Goal: Obtain resource: Obtain resource

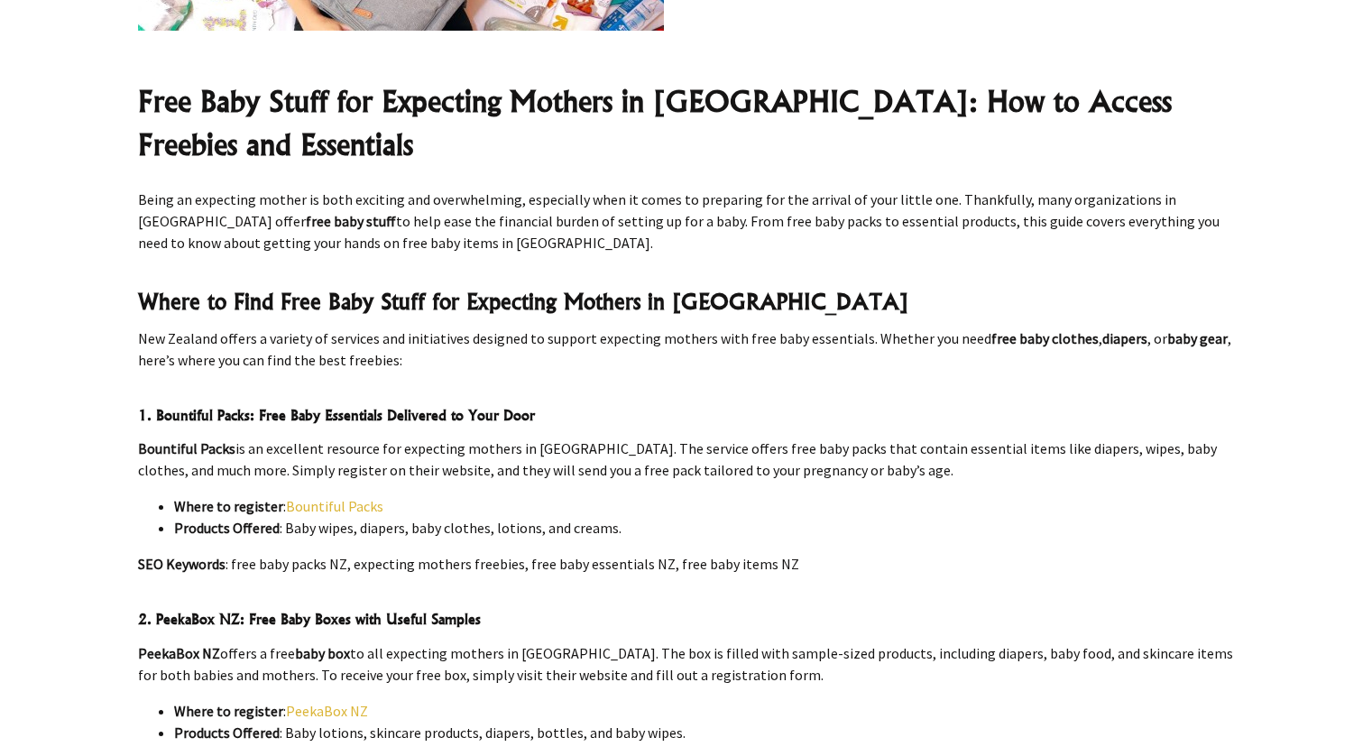
scroll to position [605, 0]
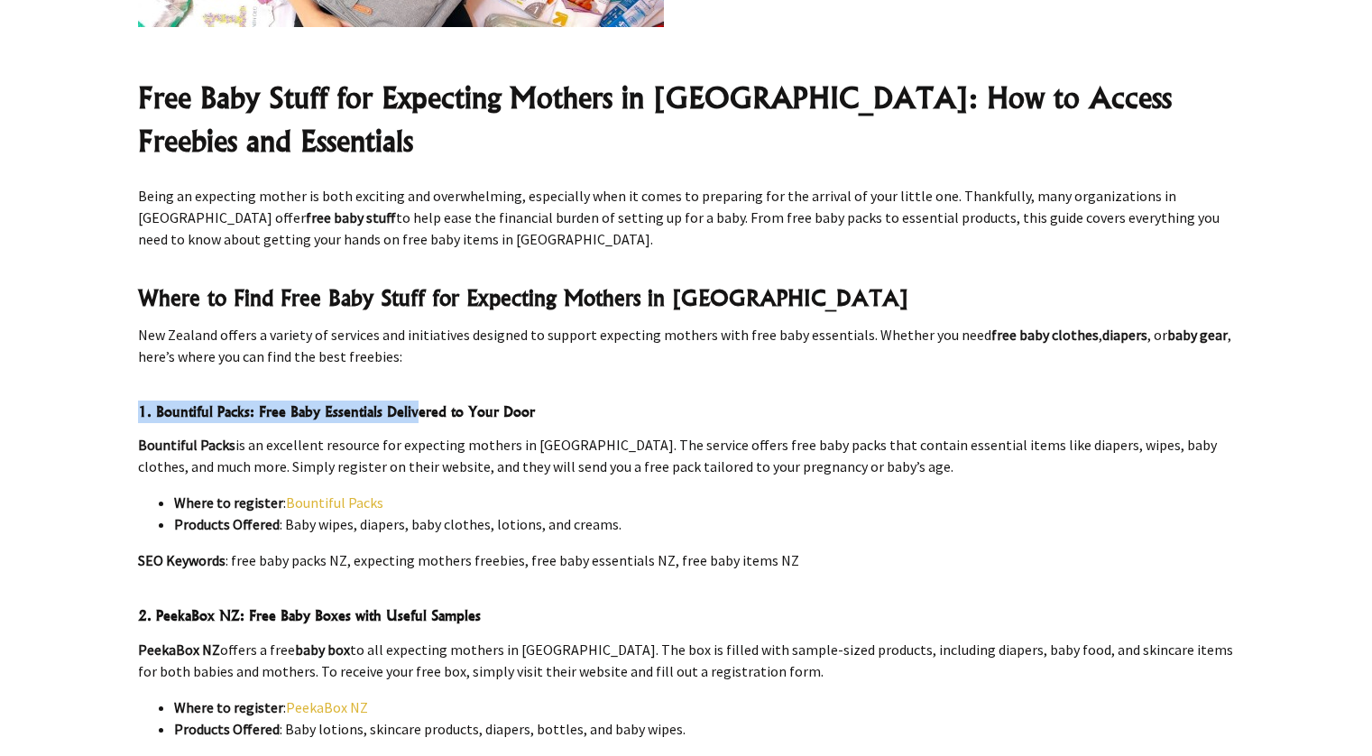
drag, startPoint x: 140, startPoint y: 357, endPoint x: 411, endPoint y: 358, distance: 271.5
click at [411, 401] on h4 "1. Bountiful Packs: Free Baby Essentials Delivered to Your Door" at bounding box center [686, 412] width 1097 height 23
click at [432, 402] on strong "1. Bountiful Packs: Free Baby Essentials Delivered to Your Door" at bounding box center [336, 411] width 397 height 18
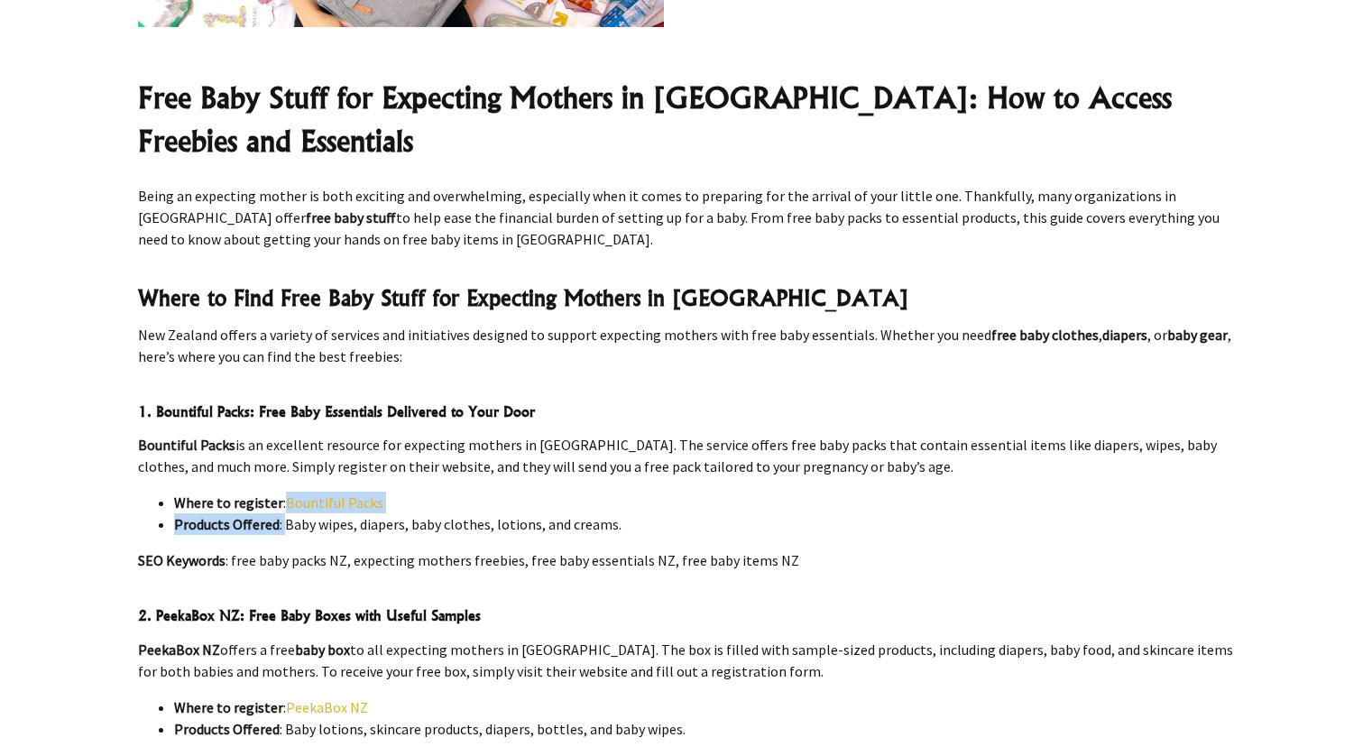
drag, startPoint x: 286, startPoint y: 487, endPoint x: 654, endPoint y: 468, distance: 368.6
click at [654, 492] on ul "Where to register : Bountiful Packs Products Offered : Baby wipes, diapers, bab…" at bounding box center [686, 513] width 1097 height 43
click at [654, 492] on li "Where to register : Bountiful Packs" at bounding box center [704, 503] width 1061 height 22
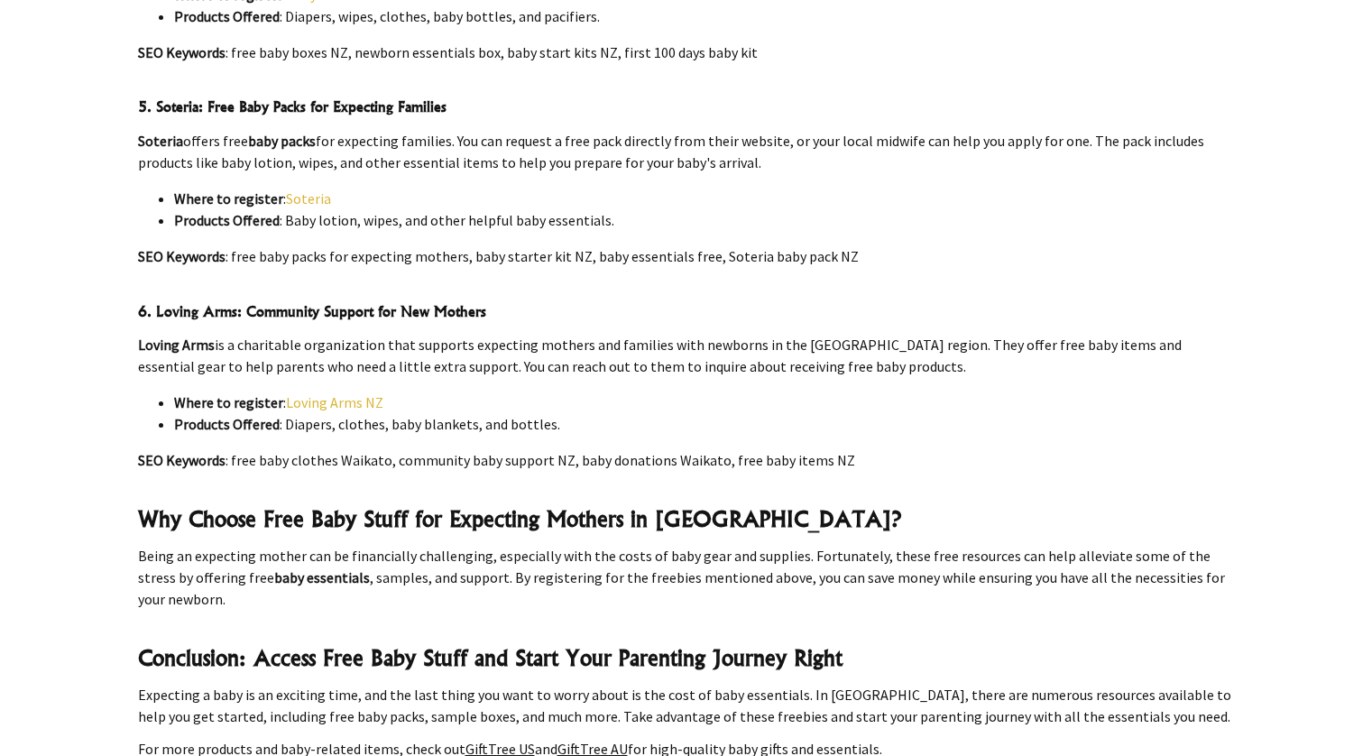
scroll to position [1729, 0]
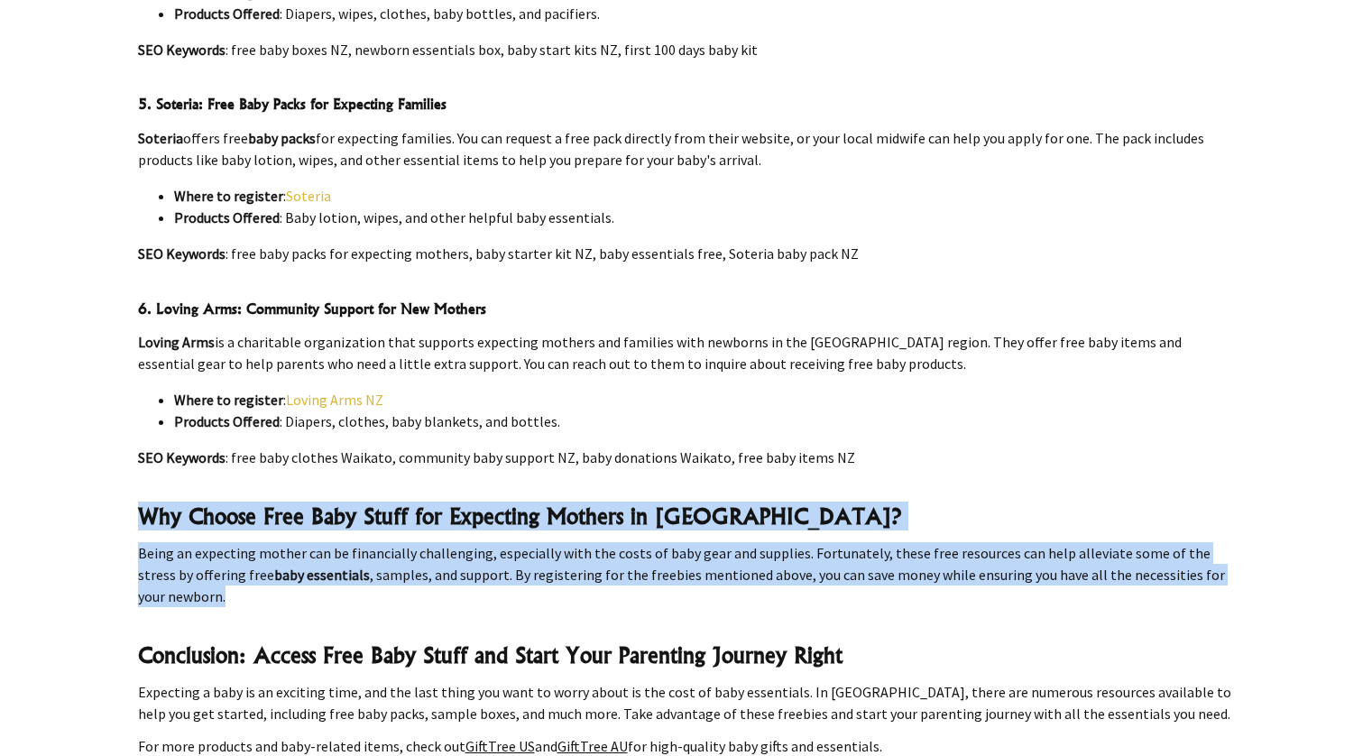
drag, startPoint x: 140, startPoint y: 465, endPoint x: 134, endPoint y: 559, distance: 94.0
drag, startPoint x: 134, startPoint y: 559, endPoint x: 130, endPoint y: 480, distance: 79.5
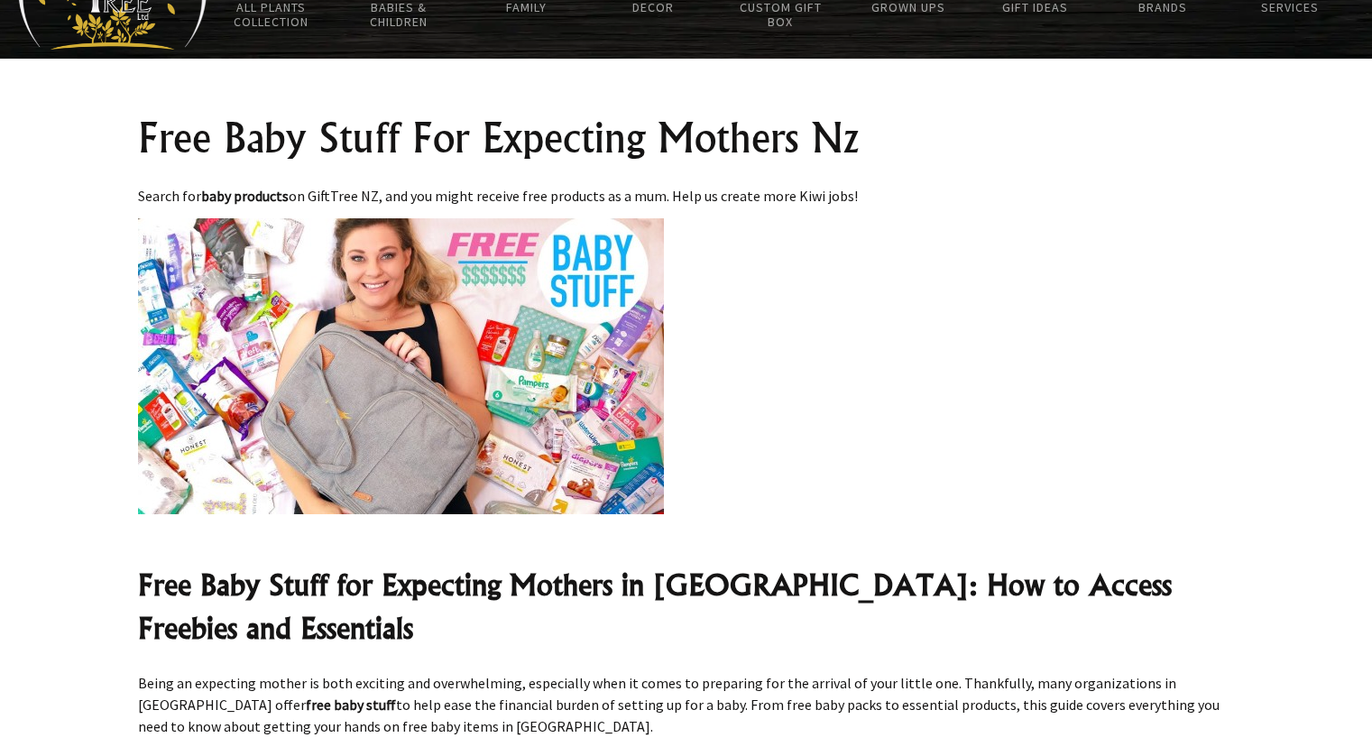
scroll to position [0, 0]
